Goal: Task Accomplishment & Management: Manage account settings

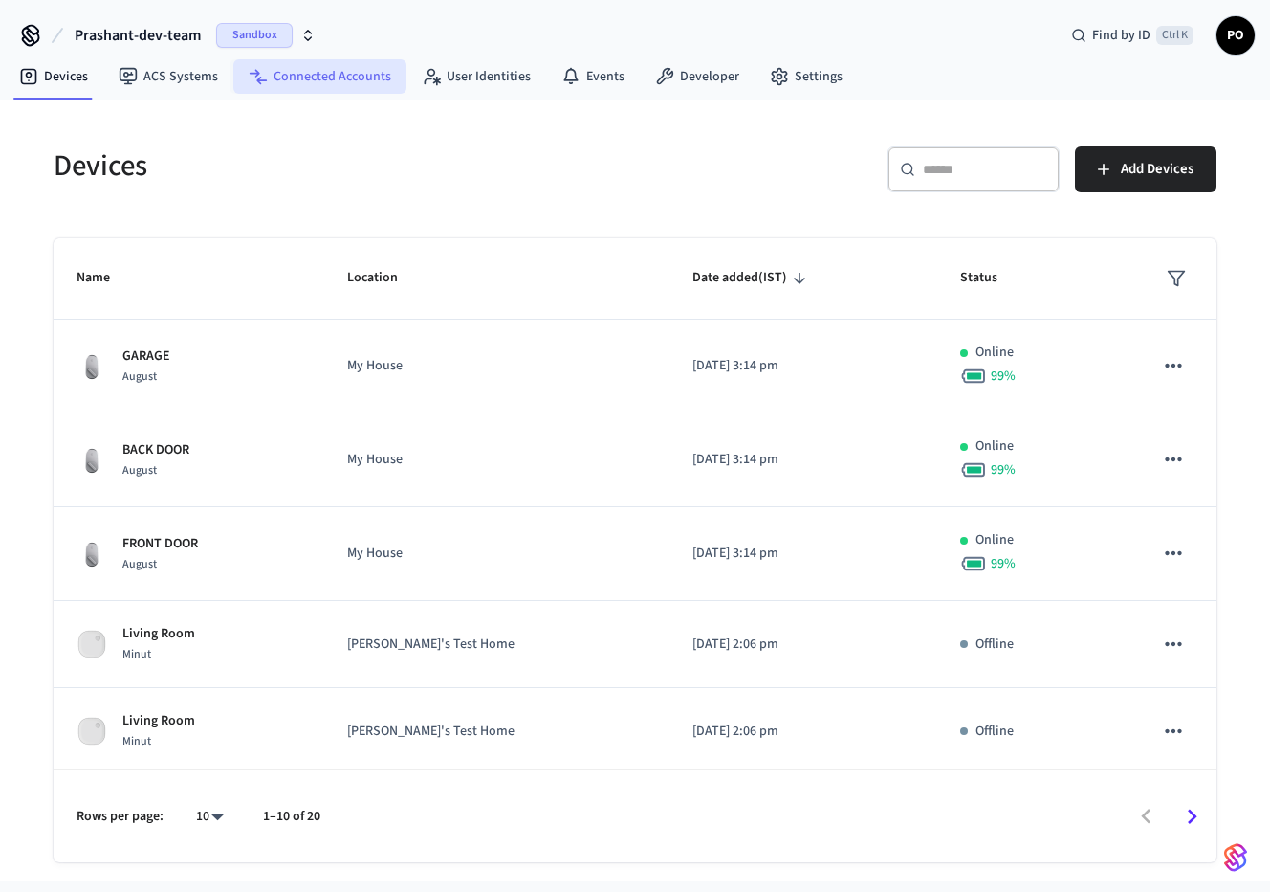
click at [306, 74] on link "Connected Accounts" at bounding box center [319, 76] width 173 height 34
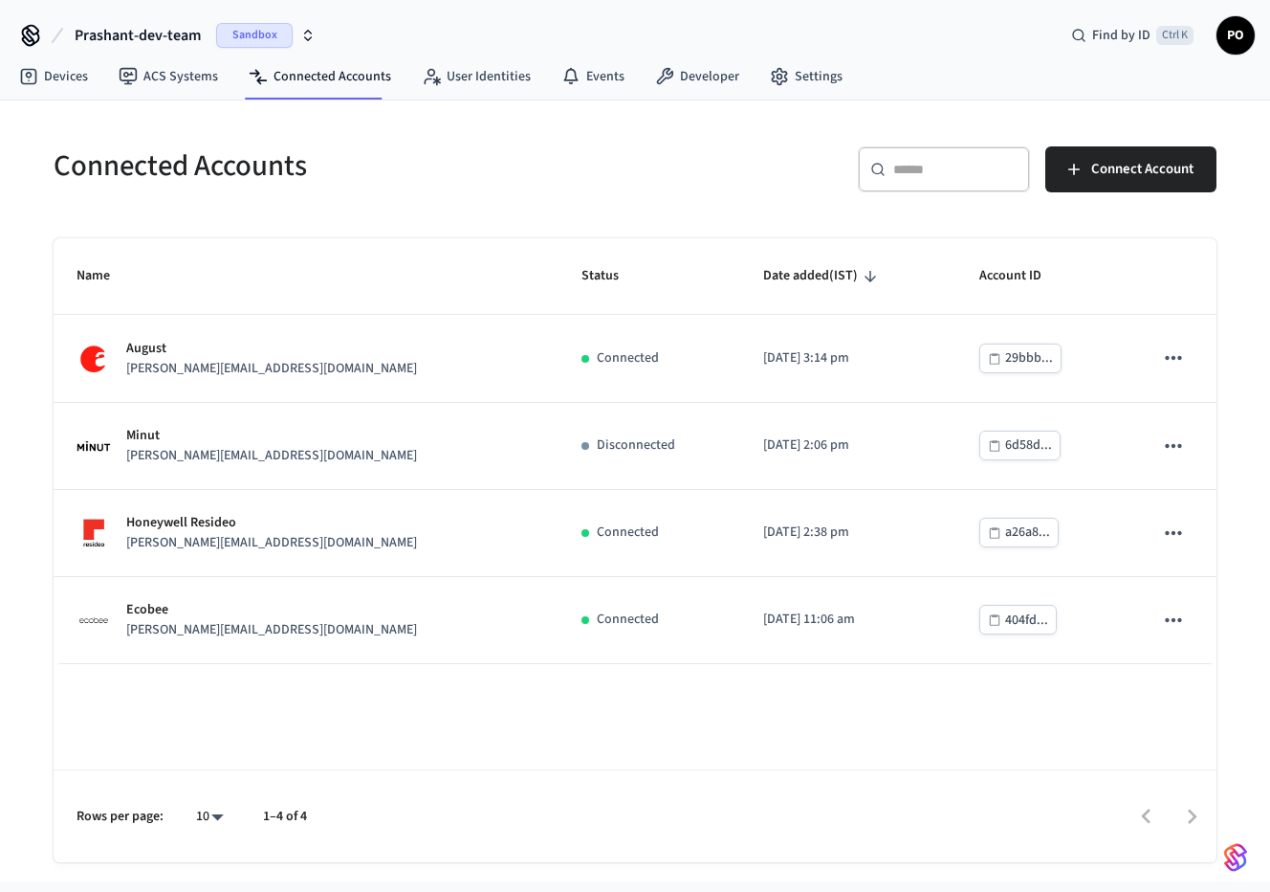
click at [1165, 22] on span "PO" at bounding box center [1236, 35] width 34 height 34
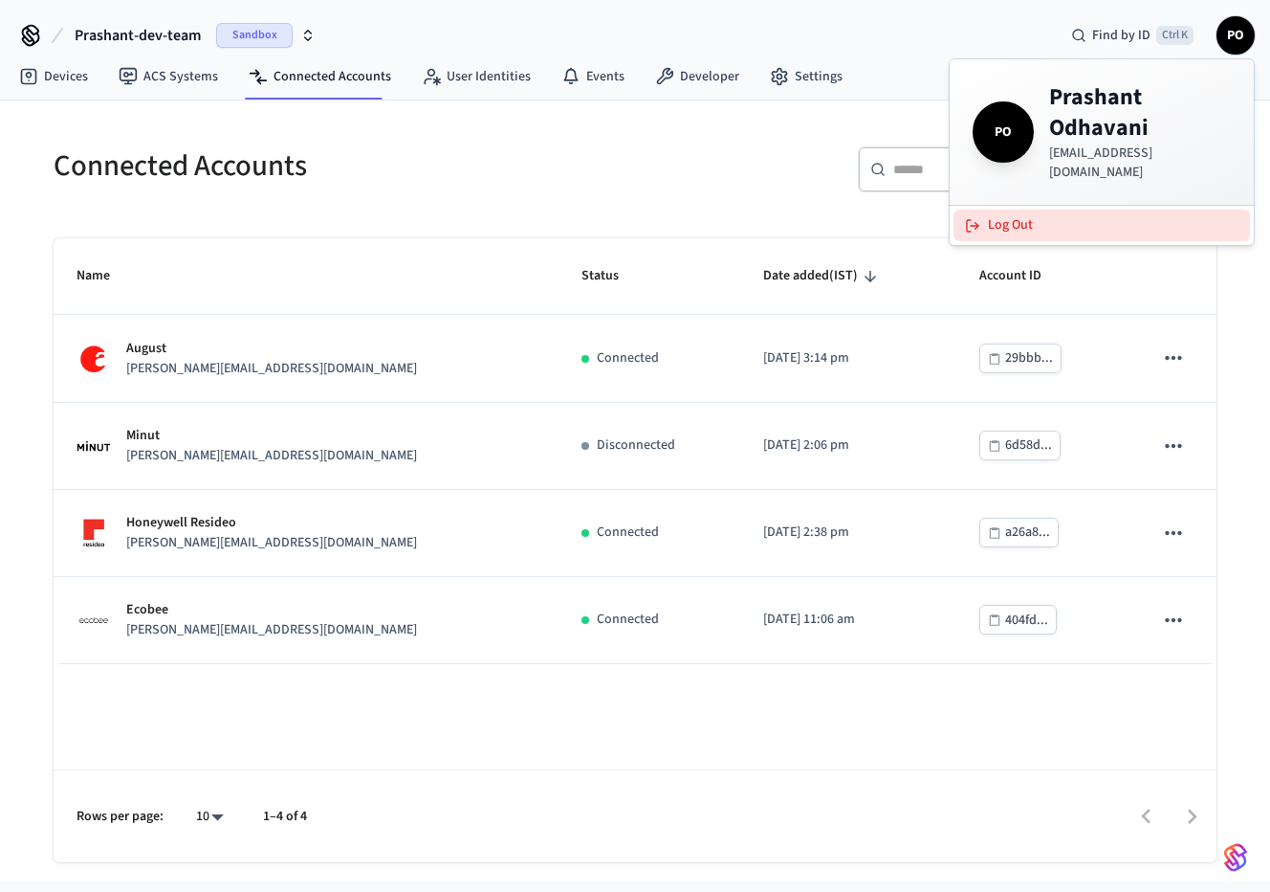
click at [1149, 209] on button "Log Out" at bounding box center [1102, 225] width 297 height 32
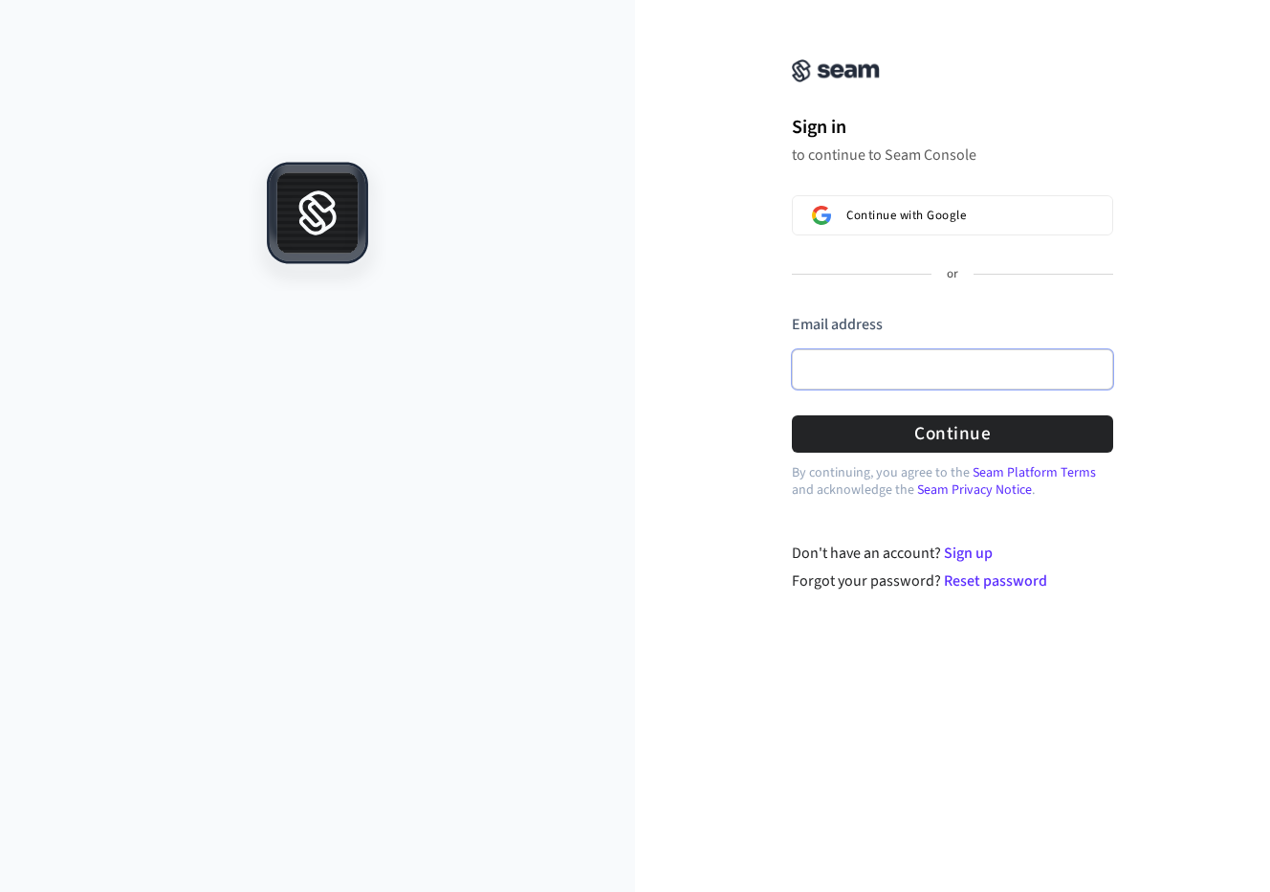
click at [1045, 378] on input "Email address" at bounding box center [952, 369] width 321 height 40
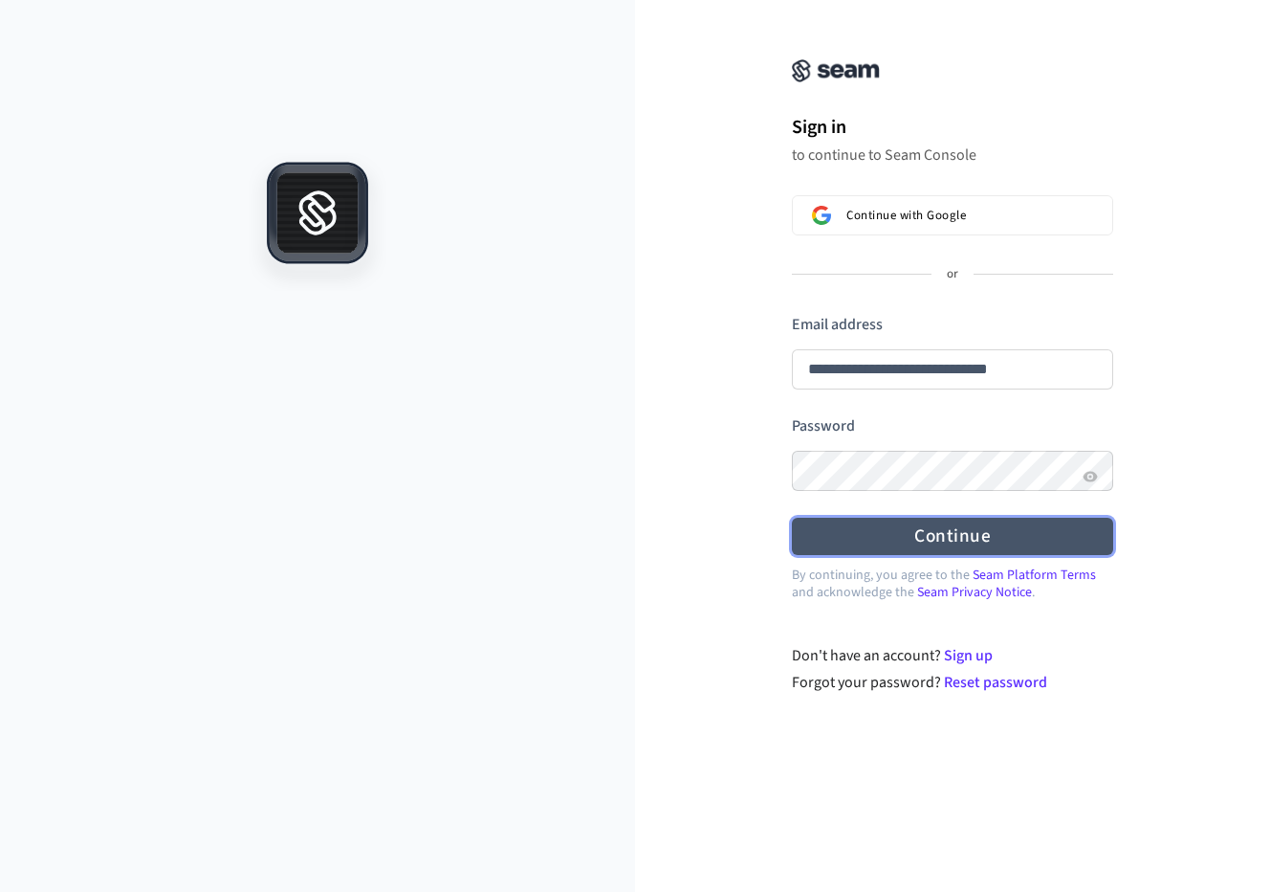
click at [999, 526] on button "Continue" at bounding box center [952, 536] width 321 height 37
type input "**********"
